Goal: Transaction & Acquisition: Purchase product/service

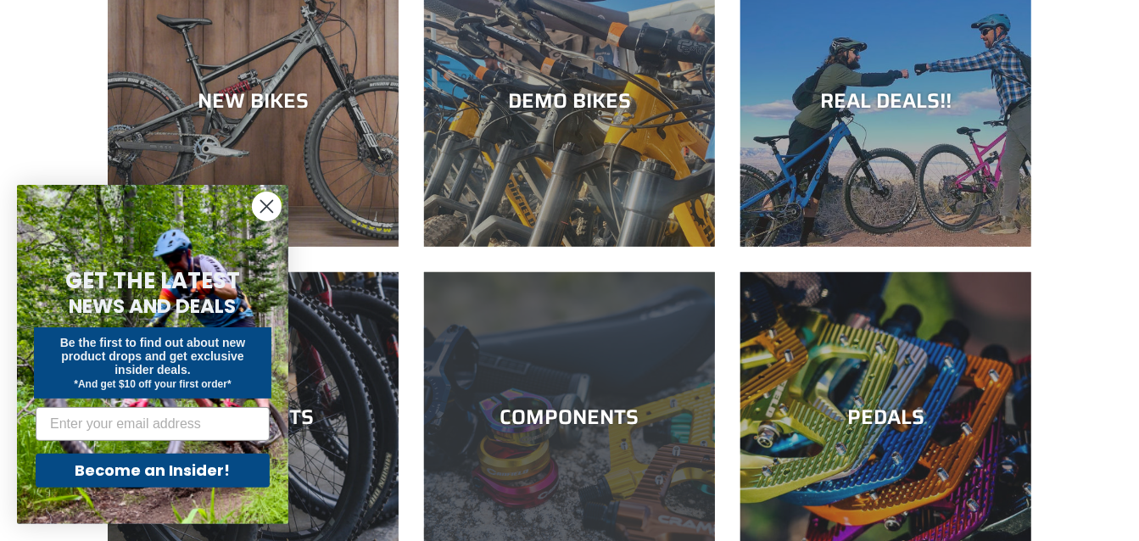
scroll to position [254, 0]
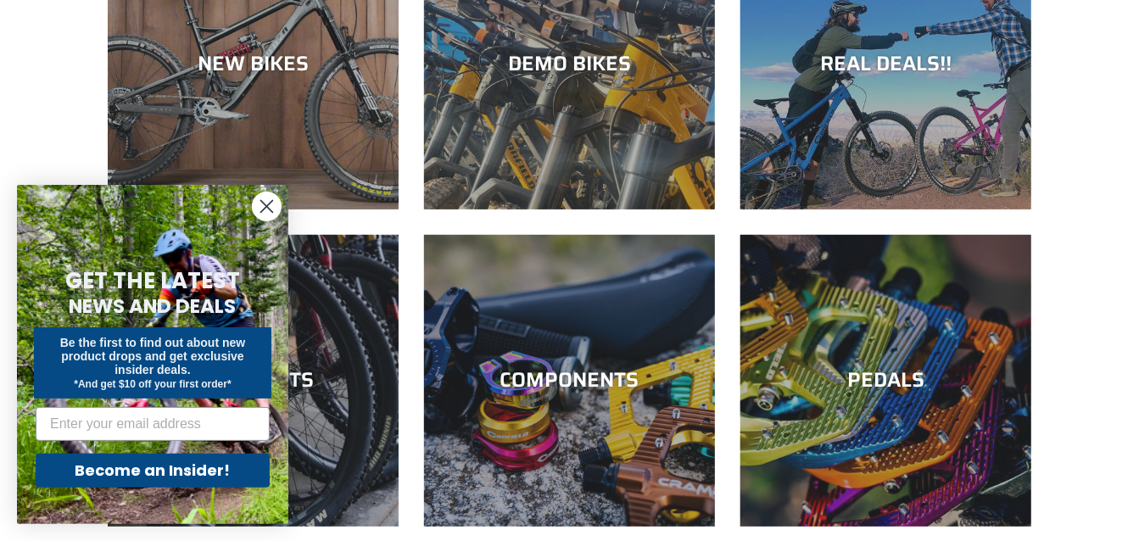
click at [269, 211] on circle "Close dialog" at bounding box center [267, 207] width 28 height 28
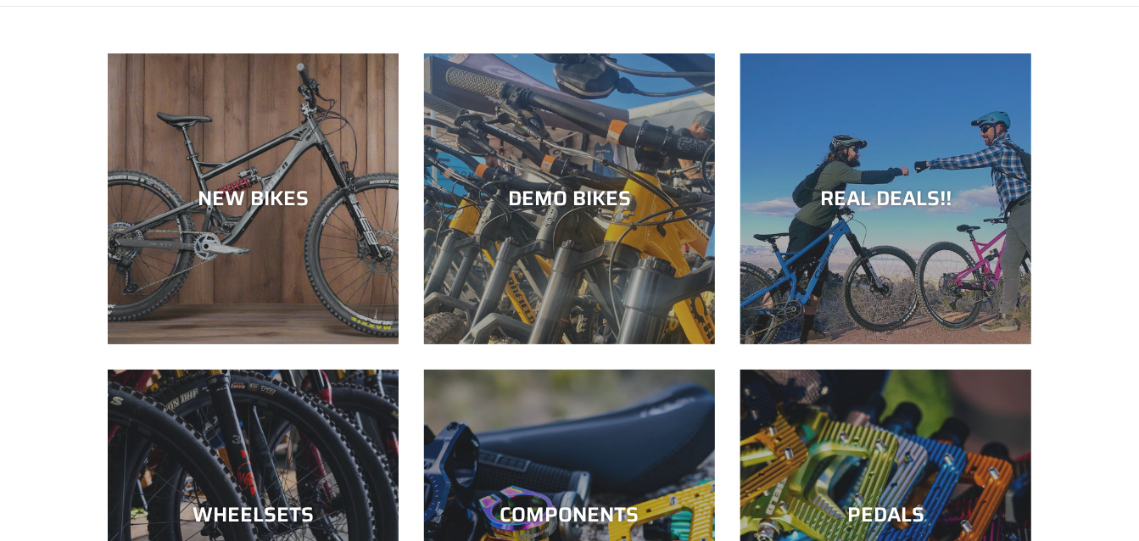
scroll to position [85, 0]
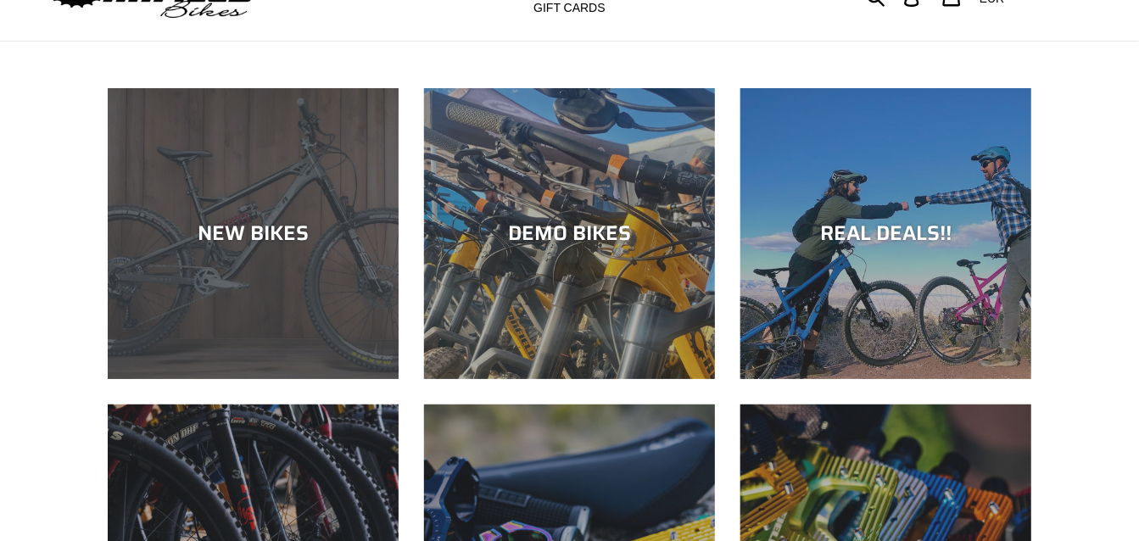
click at [252, 379] on div "NEW BIKES" at bounding box center [253, 379] width 291 height 0
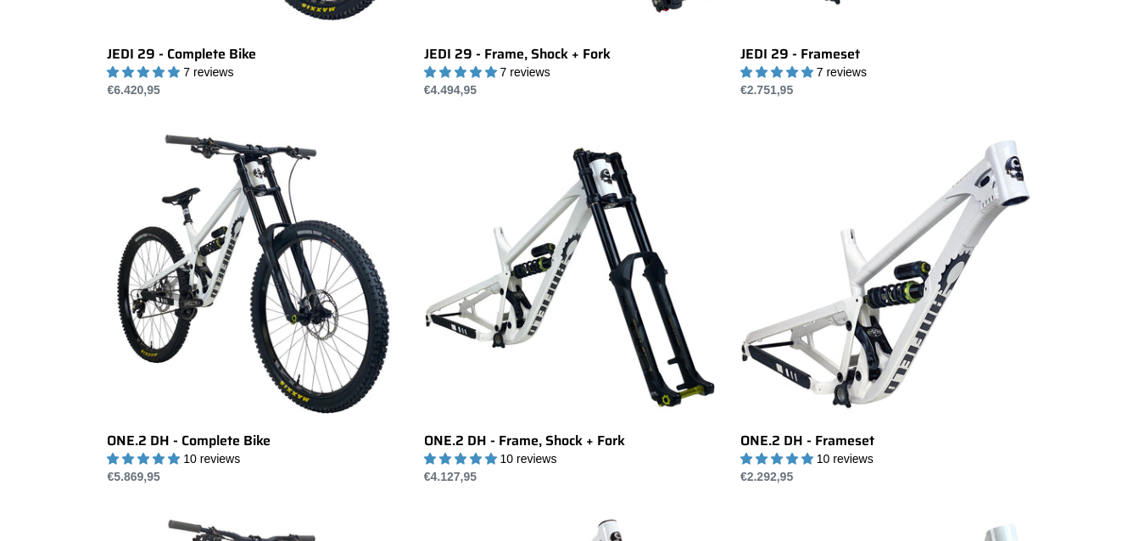
scroll to position [848, 0]
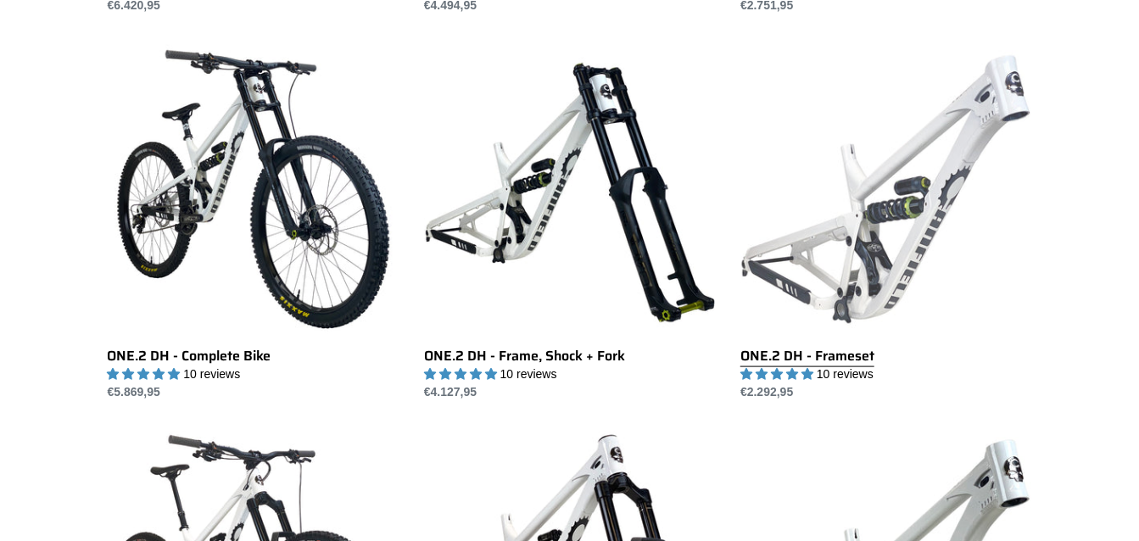
click at [824, 355] on link "ONE.2 DH - Frameset" at bounding box center [885, 222] width 291 height 357
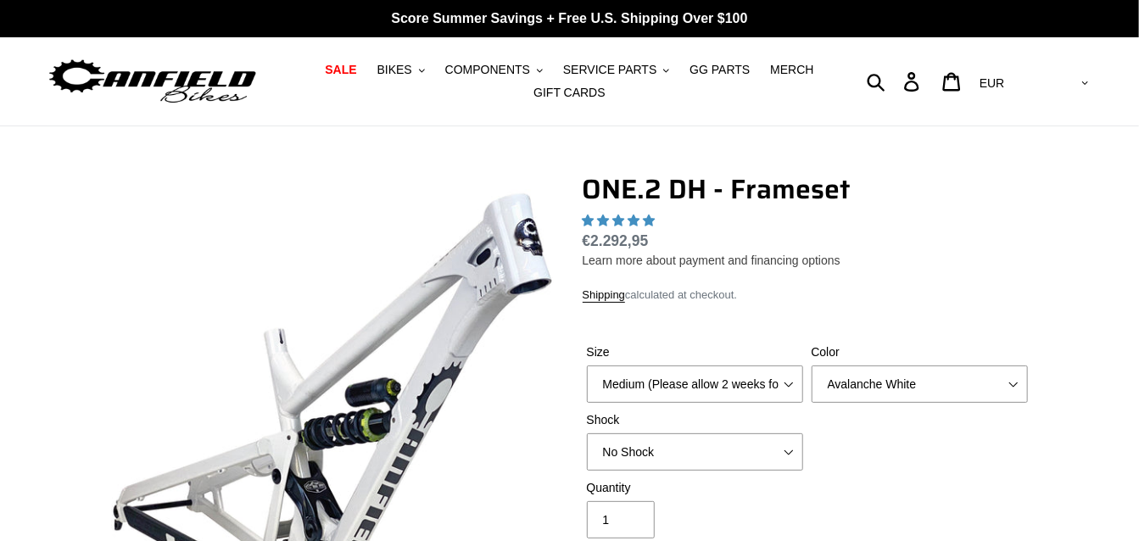
select select "highest-rating"
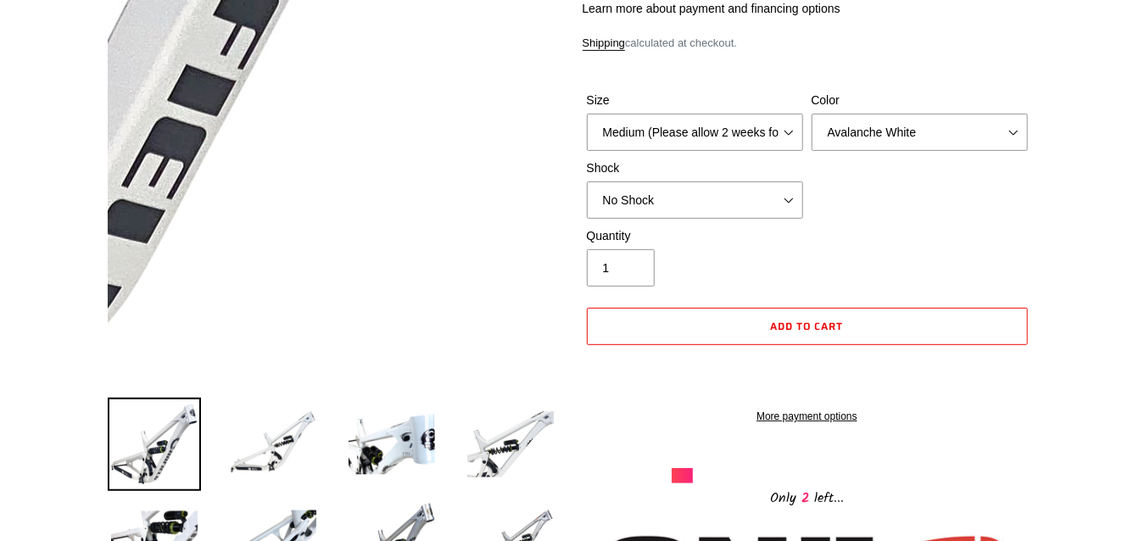
scroll to position [424, 0]
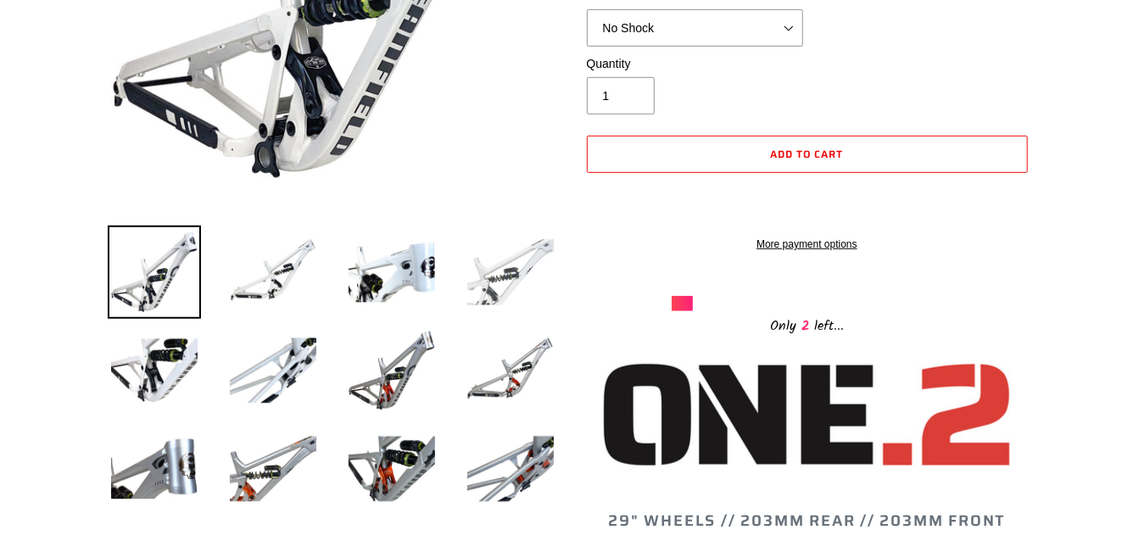
click at [490, 282] on img at bounding box center [510, 272] width 93 height 93
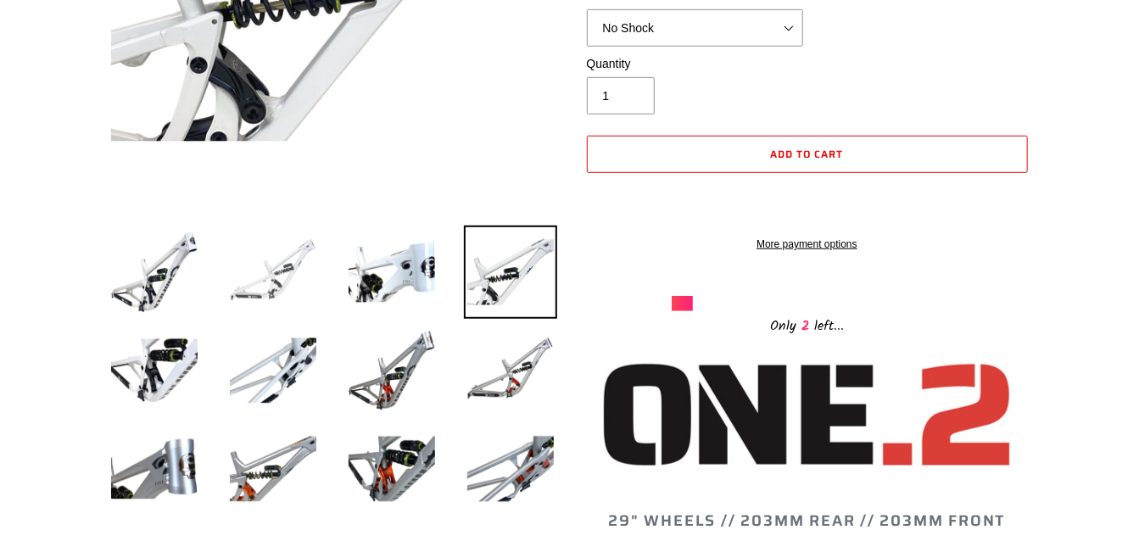
click at [285, 277] on img at bounding box center [272, 272] width 93 height 93
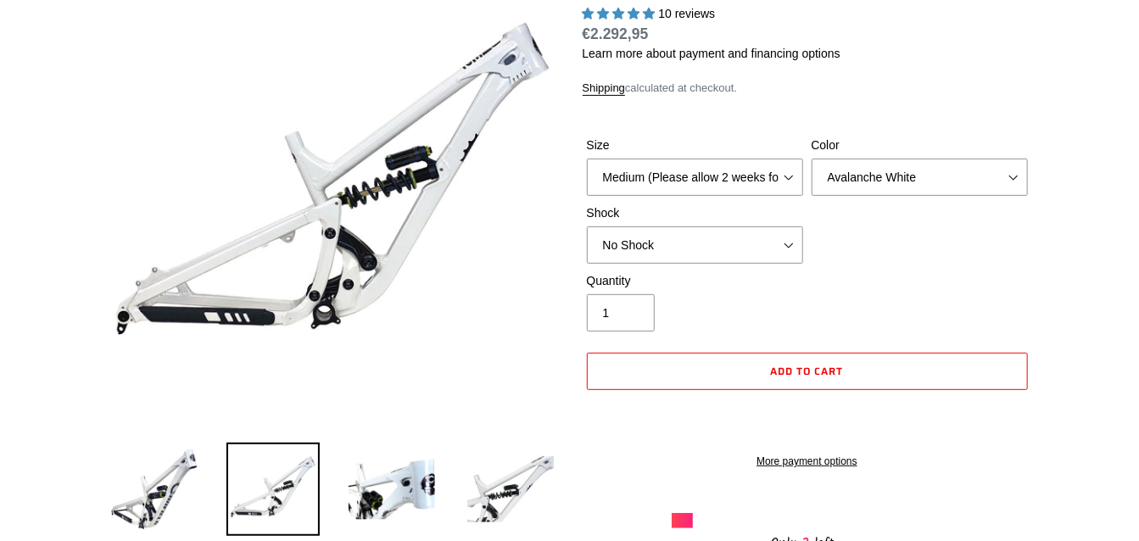
scroll to position [170, 0]
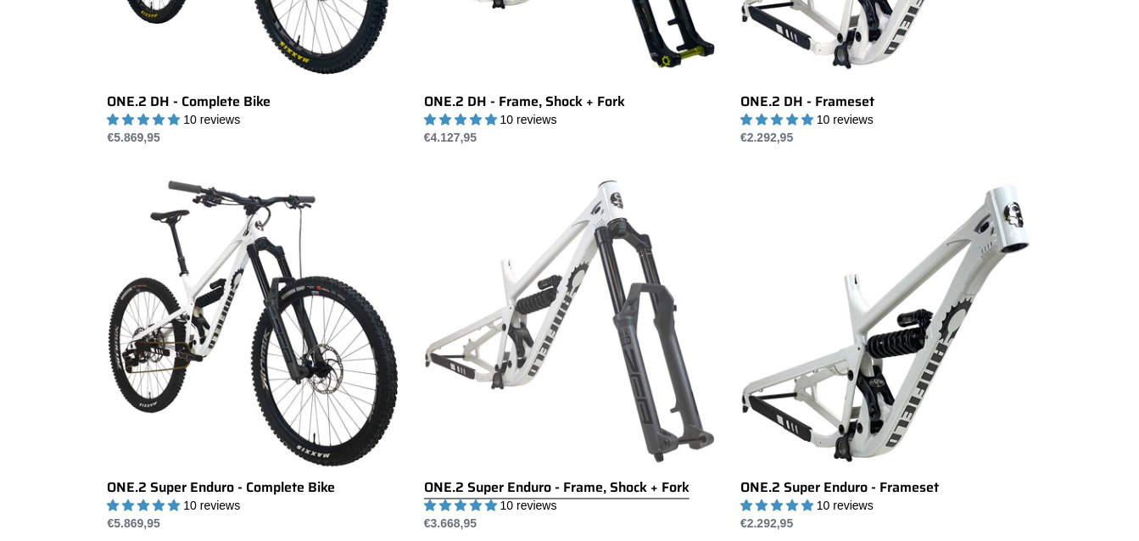
scroll to position [1527, 0]
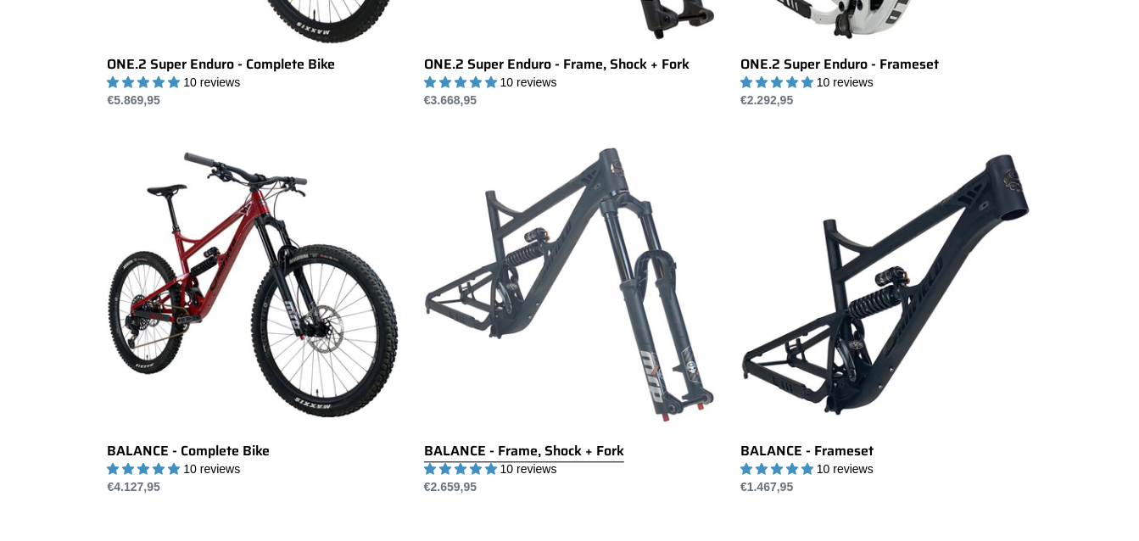
click at [501, 455] on link "BALANCE - Frame, Shock + Fork" at bounding box center [569, 317] width 291 height 357
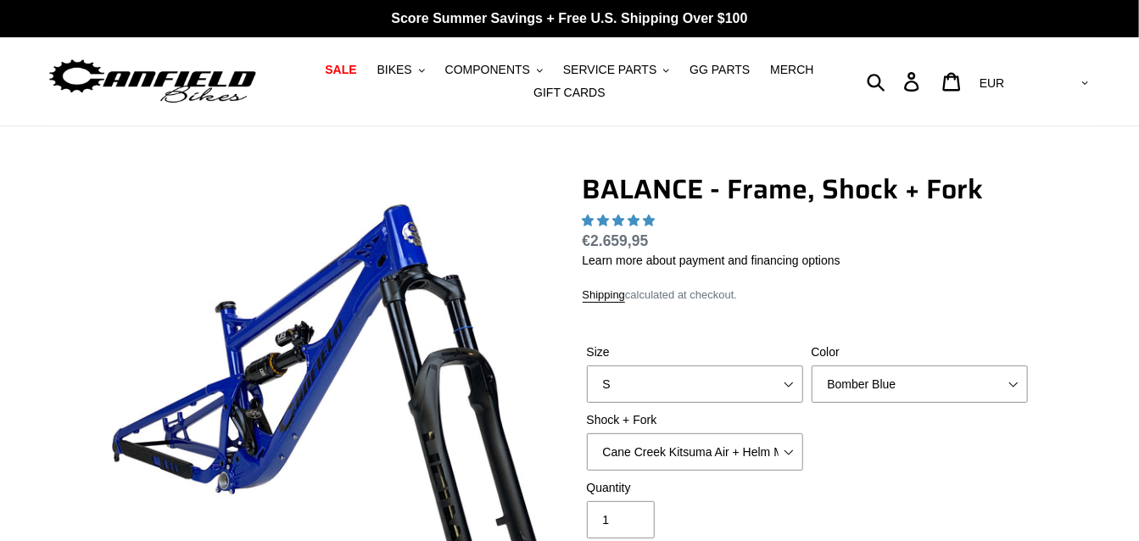
select select "highest-rating"
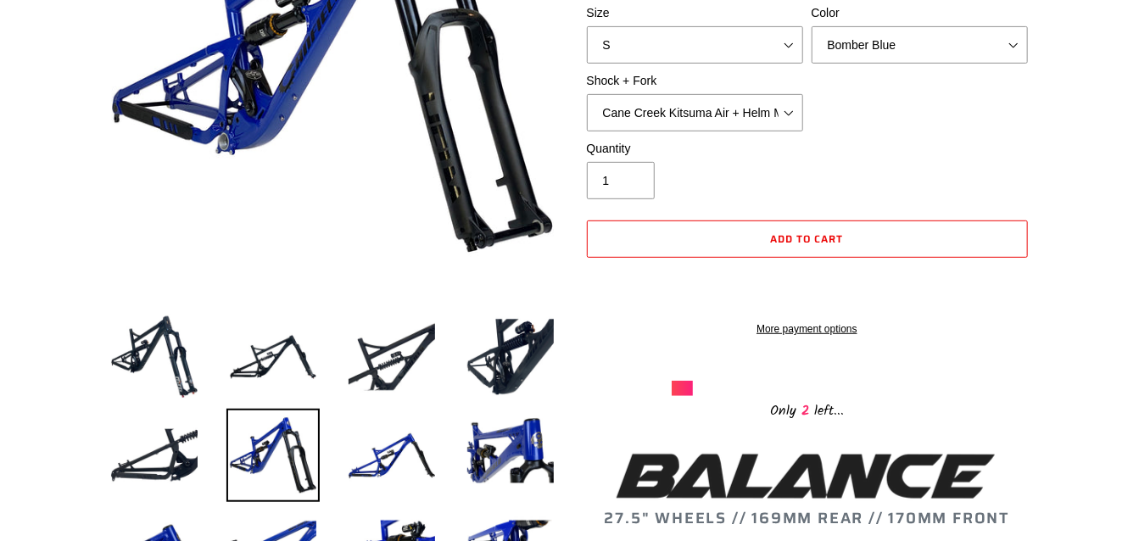
scroll to position [85, 0]
